Goal: Task Accomplishment & Management: Manage account settings

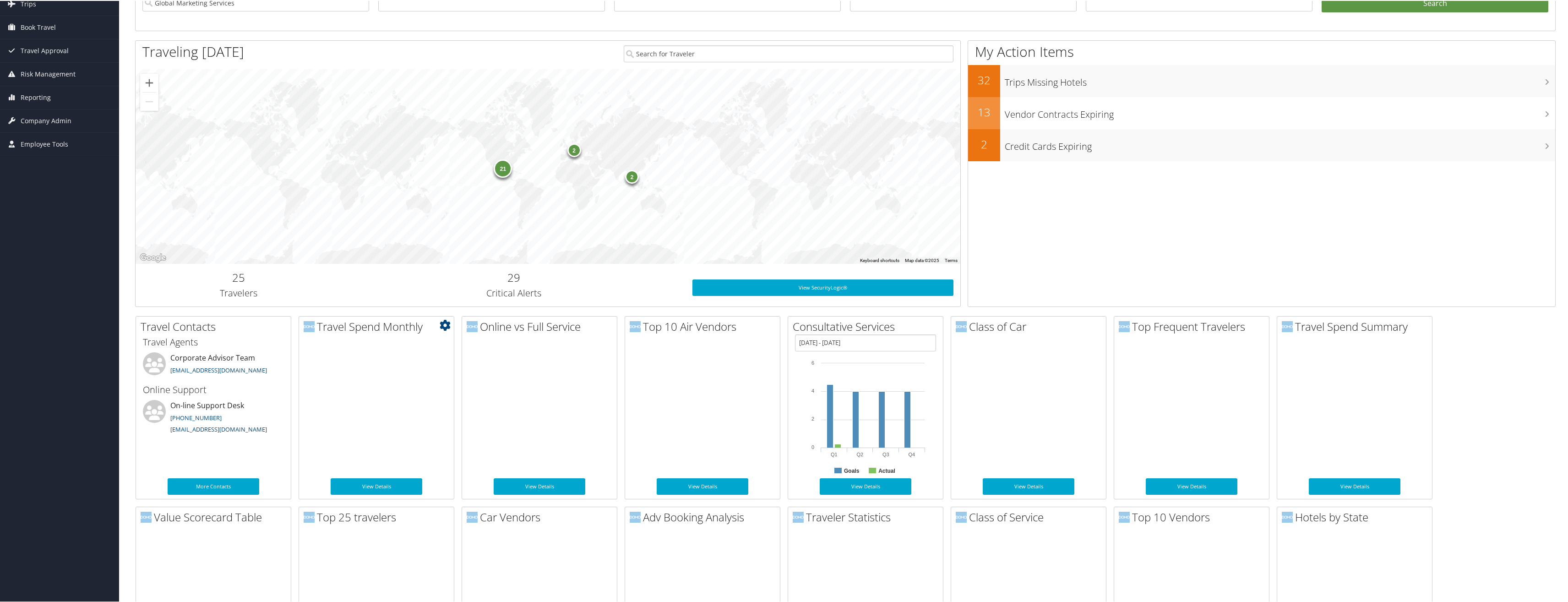
scroll to position [138, 0]
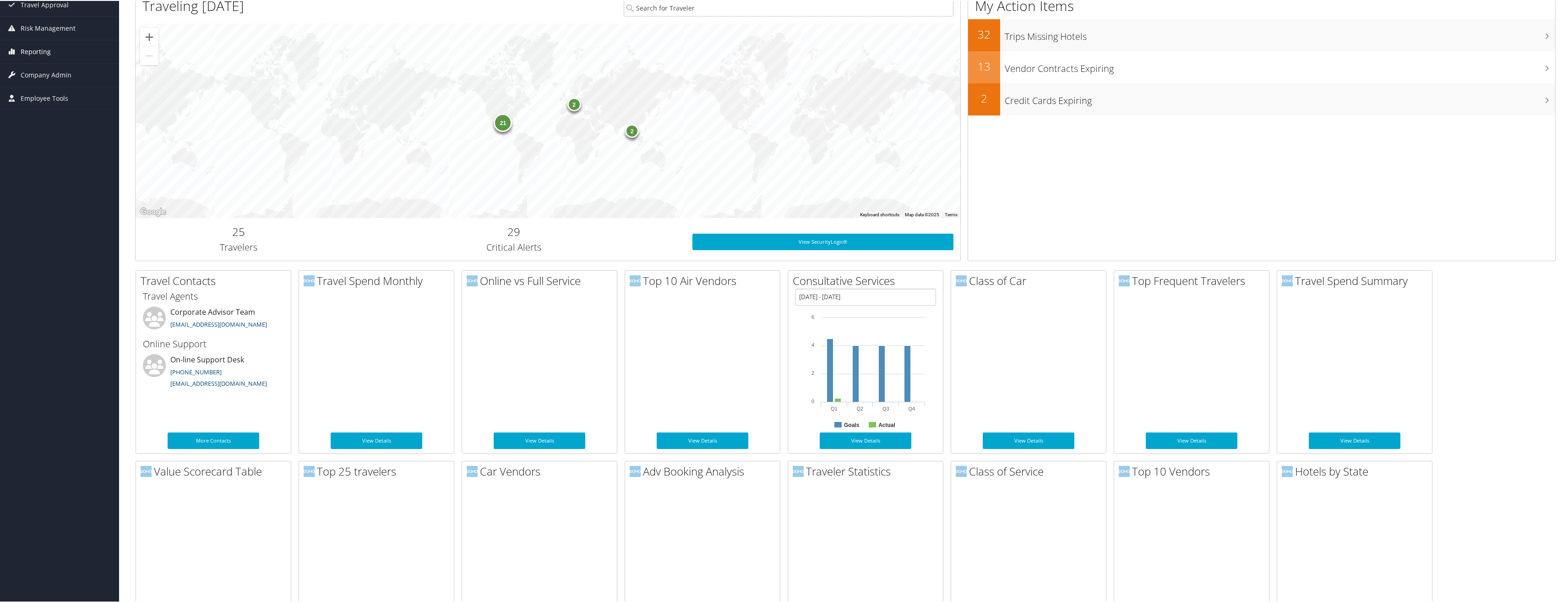
click at [28, 46] on span "Reporting" at bounding box center [36, 51] width 30 height 23
click at [49, 49] on span "Reporting" at bounding box center [36, 51] width 30 height 23
click at [43, 51] on span "Reporting" at bounding box center [36, 51] width 30 height 23
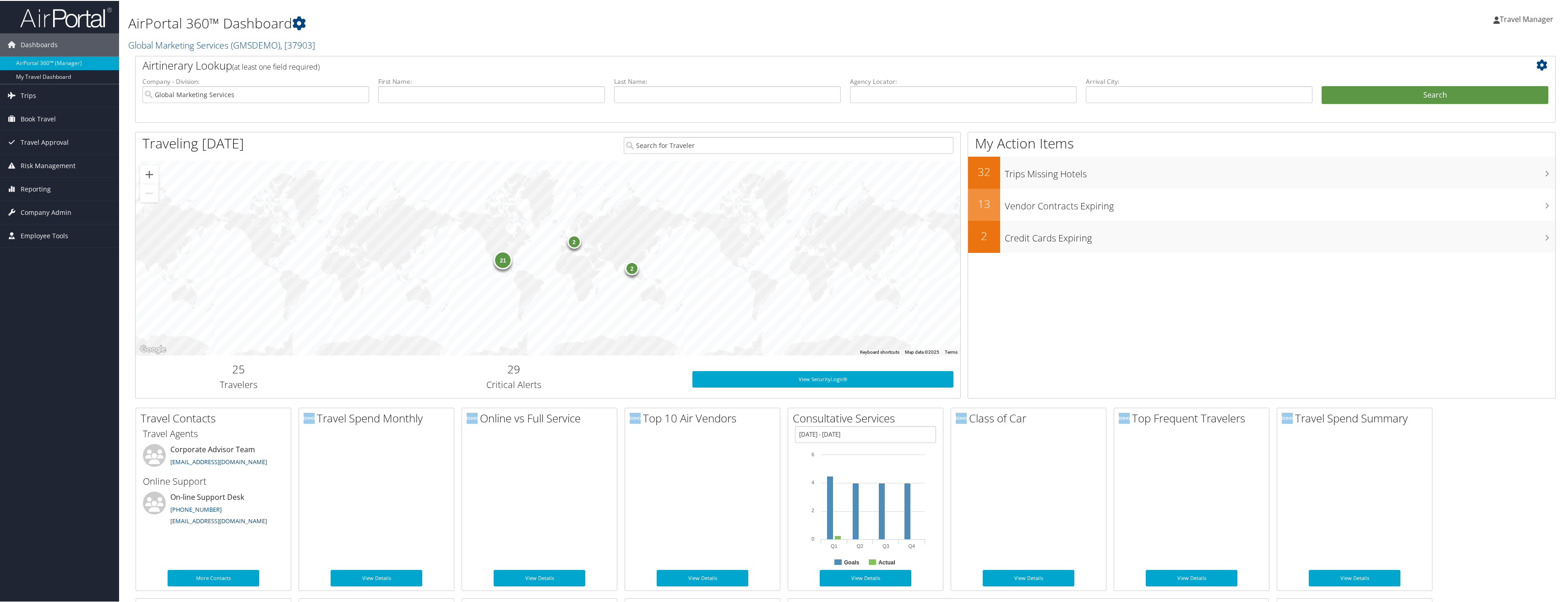
click at [1464, 36] on div "Travel Manager Travel Manager My Settings Travel Agency Contacts View Travel Pr…" at bounding box center [1309, 23] width 524 height 35
click at [1511, 21] on span "Travel Manager" at bounding box center [1527, 18] width 54 height 10
click at [1465, 150] on link "Sign Out" at bounding box center [1501, 149] width 102 height 16
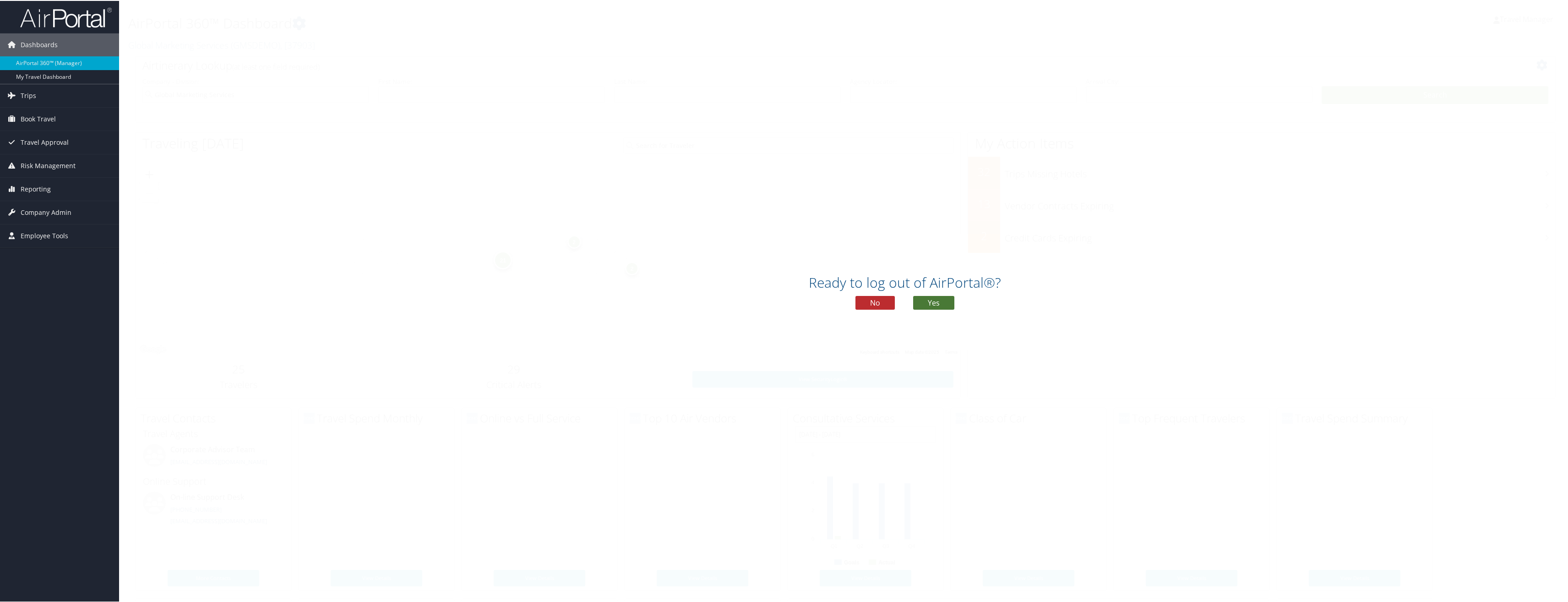
click at [941, 304] on button "Yes" at bounding box center [934, 302] width 41 height 14
